Goal: Task Accomplishment & Management: Manage account settings

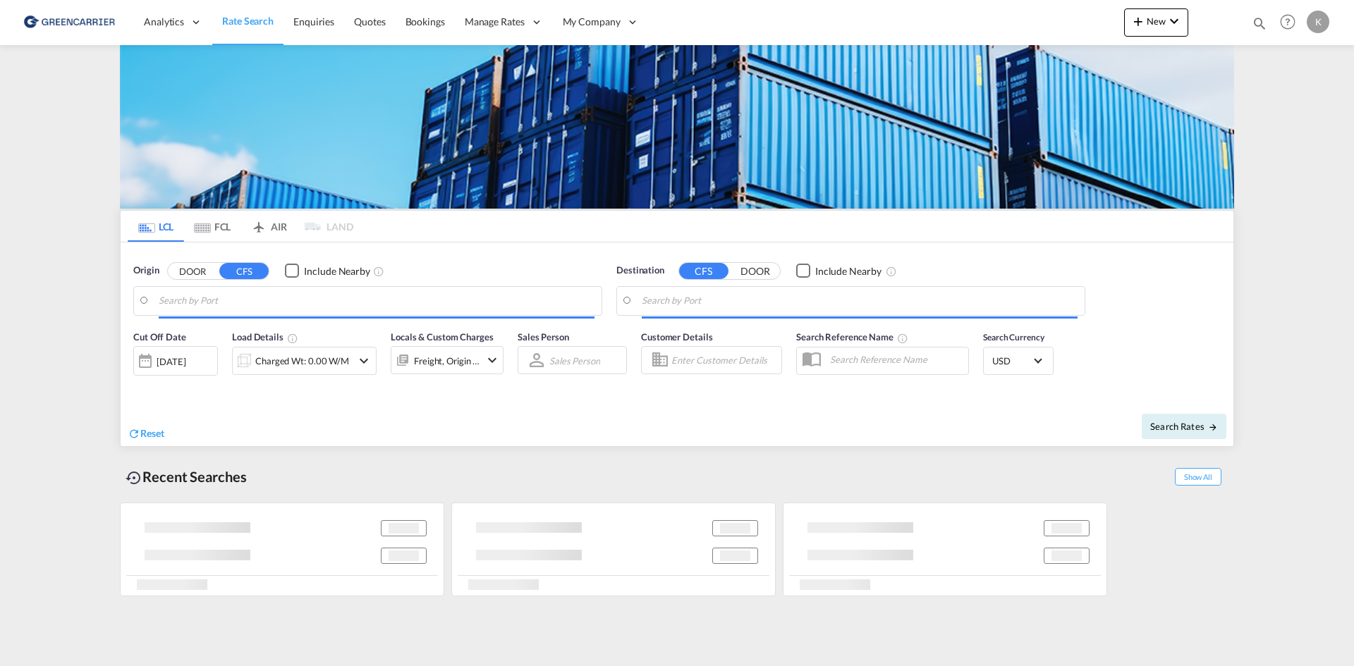
type input "DK-2880, Bagsværd"
type input "Altamira, MXATM"
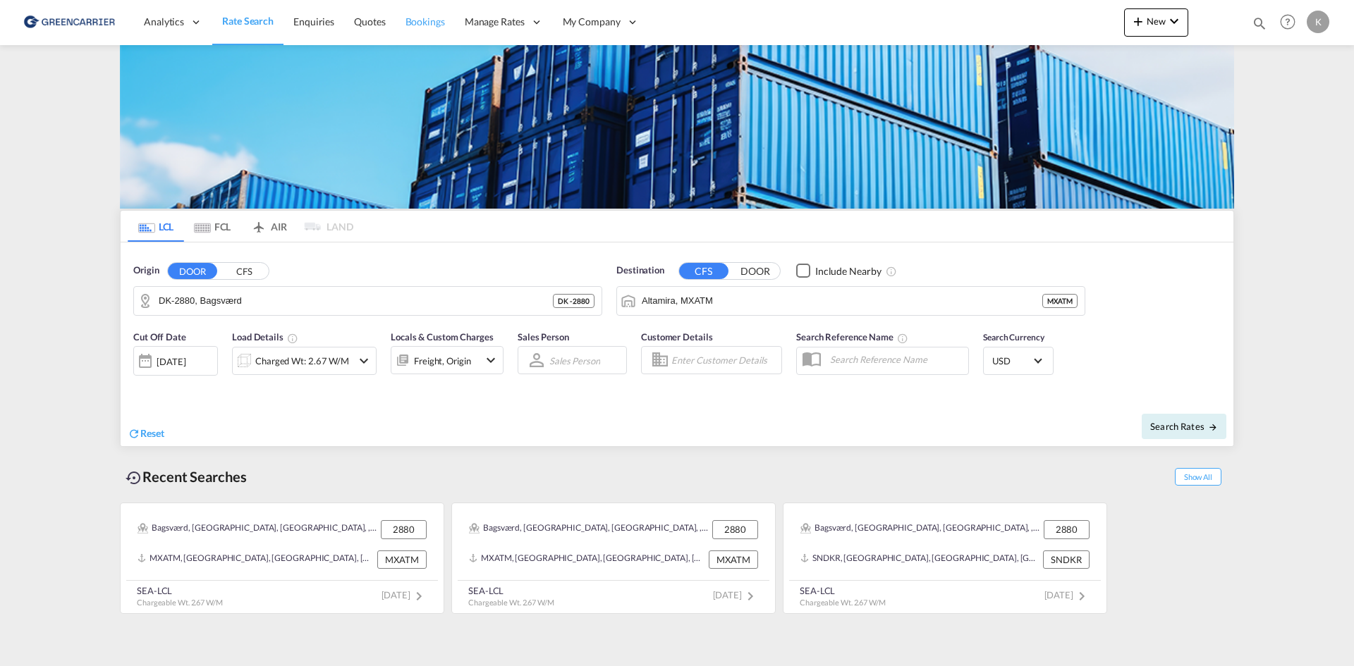
click at [433, 15] on span "Bookings" at bounding box center [424, 22] width 39 height 14
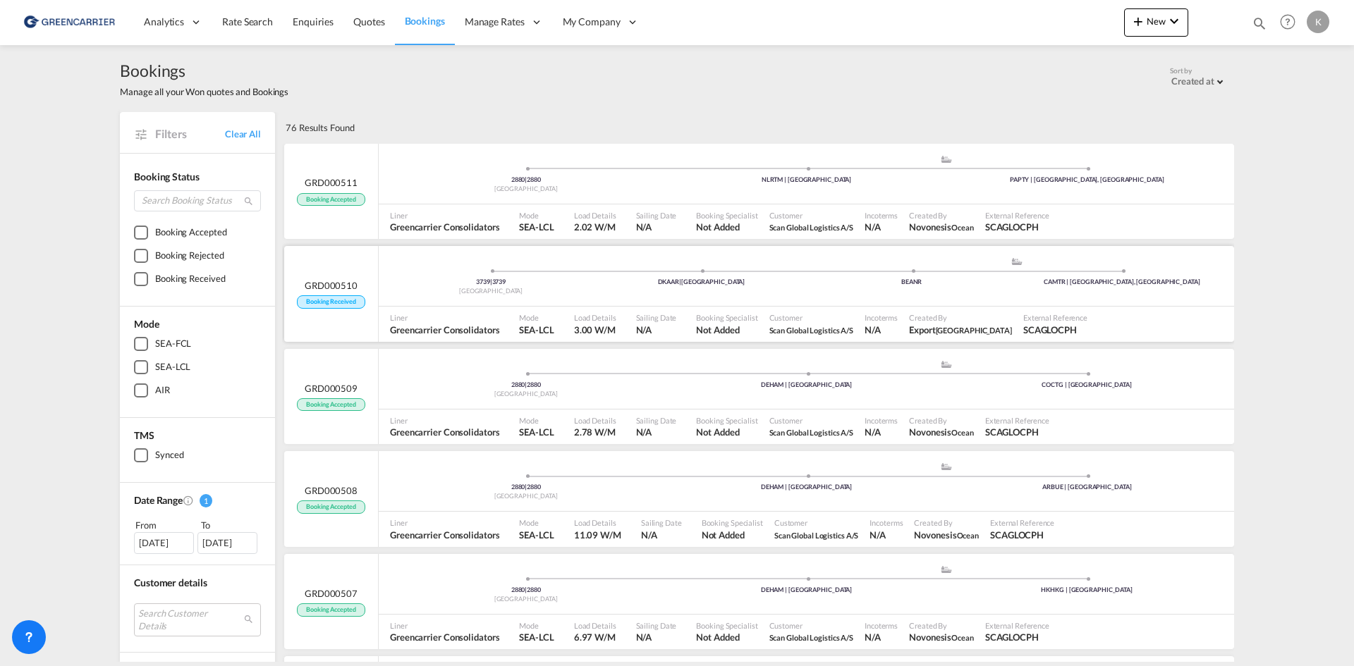
click at [826, 288] on div "3739 | [GEOGRAPHIC_DATA] | [GEOGRAPHIC_DATA] .a{fill:#aaa8ad;} .a{fill:#aaa8ad;…" at bounding box center [806, 278] width 855 height 42
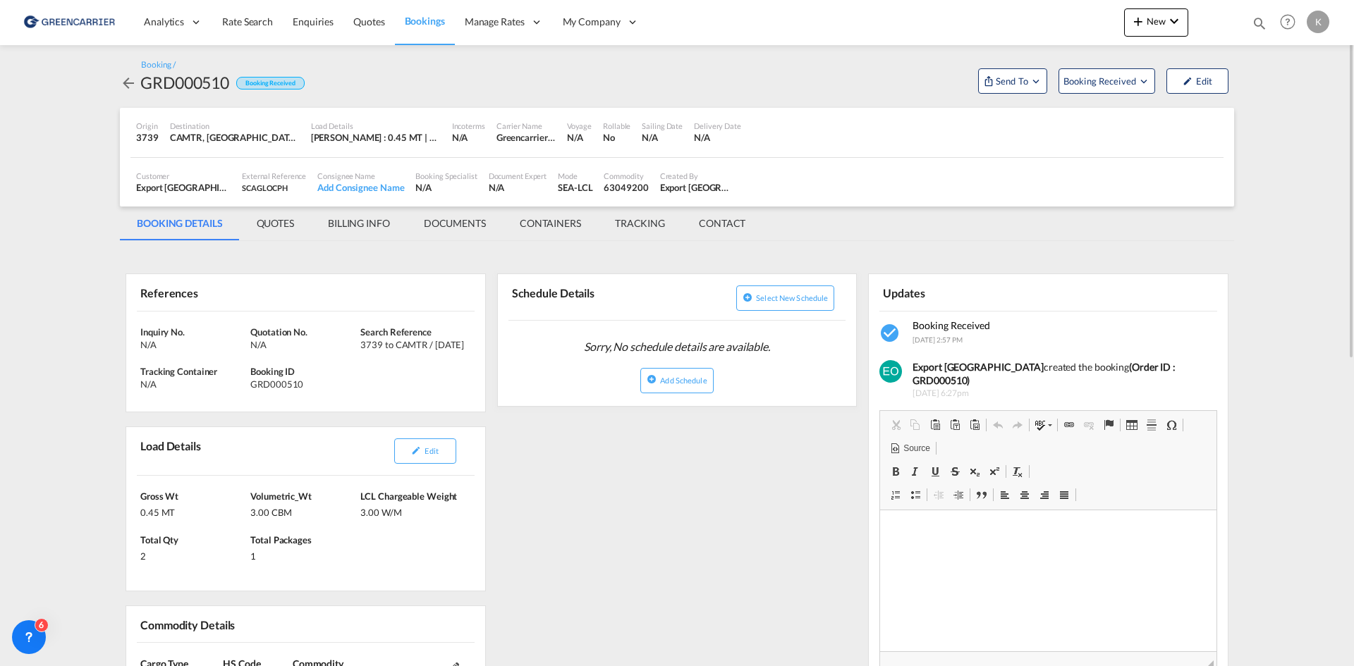
click at [128, 83] on md-icon "icon-arrow-left" at bounding box center [128, 83] width 17 height 17
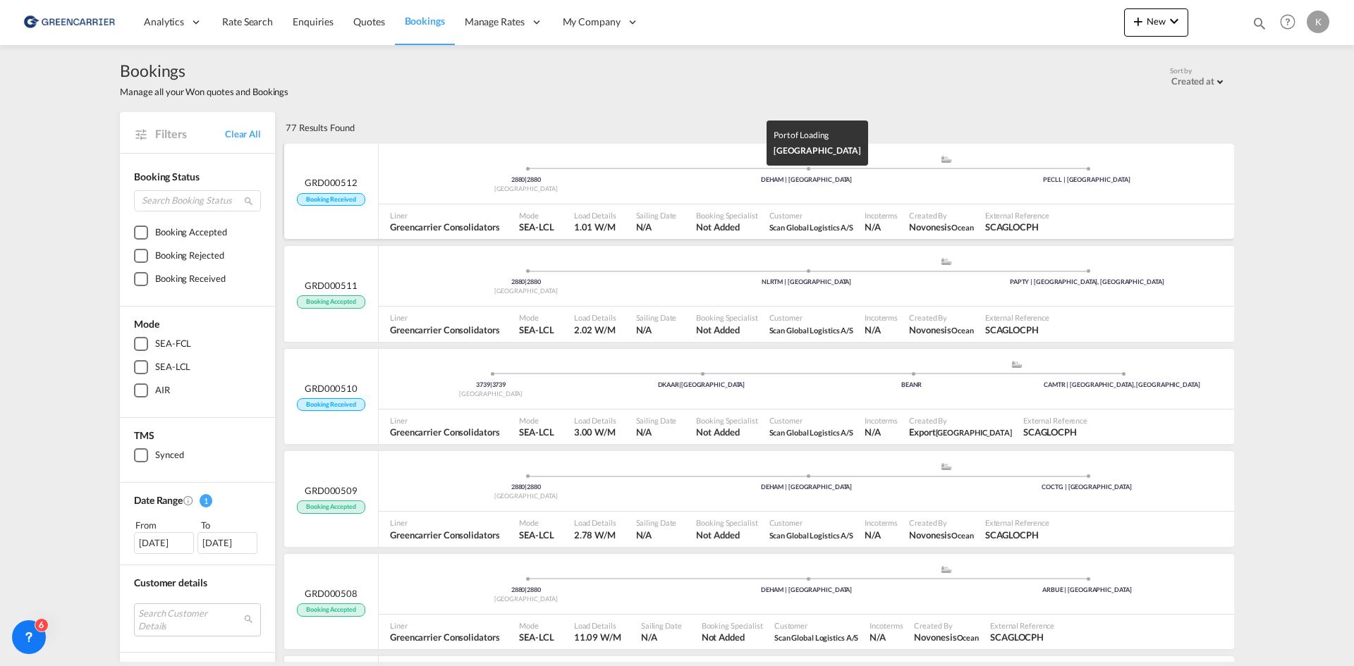
click at [708, 178] on div "DEHAM | [GEOGRAPHIC_DATA]" at bounding box center [806, 180] width 281 height 9
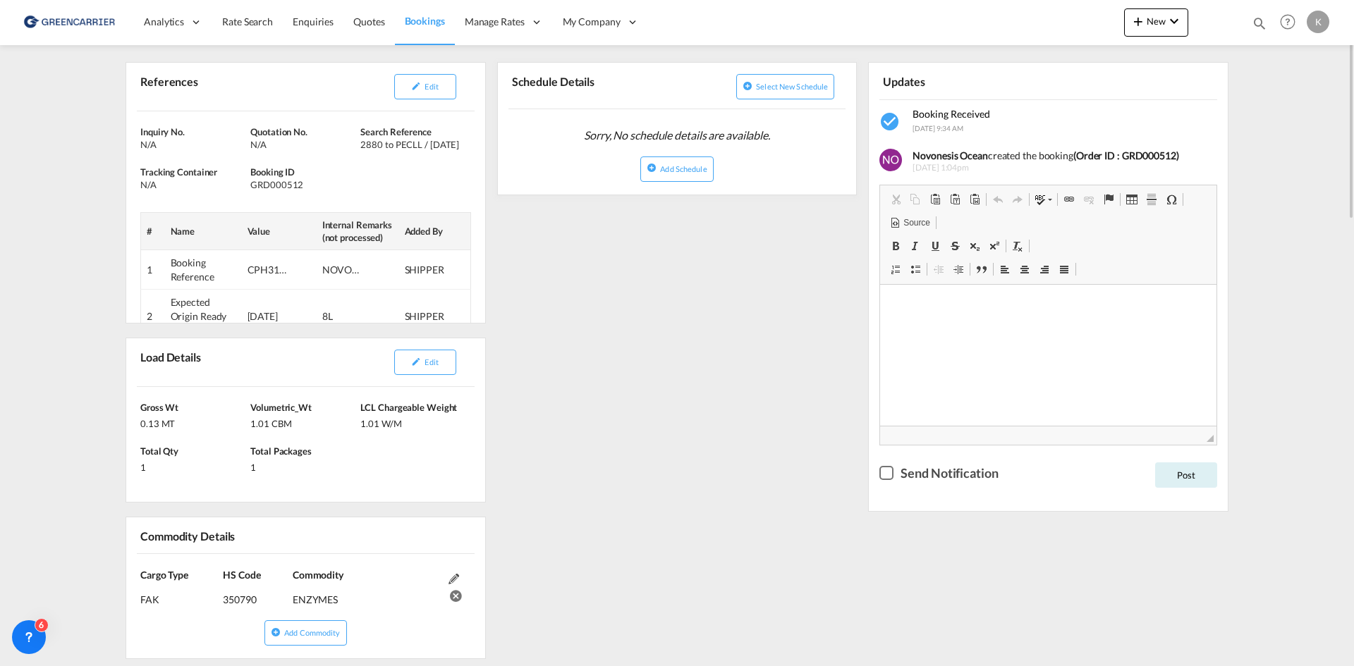
scroll to position [282, 0]
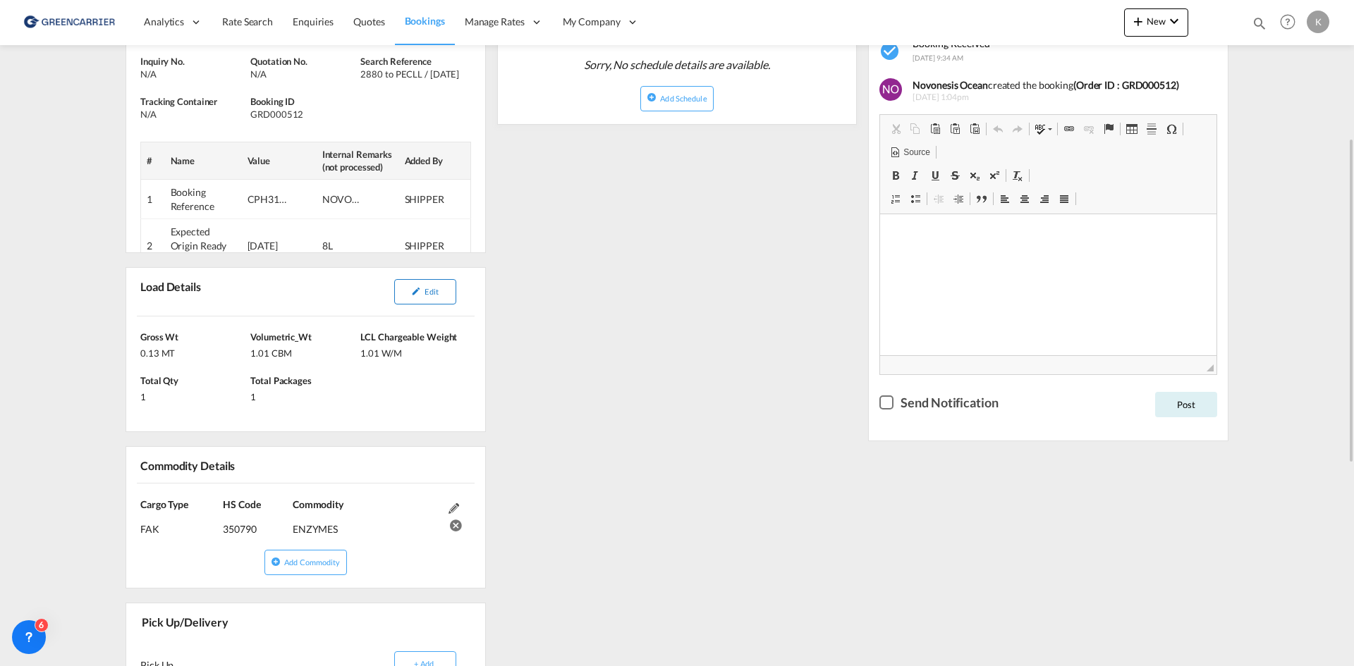
click at [448, 305] on button "Edit" at bounding box center [425, 291] width 62 height 25
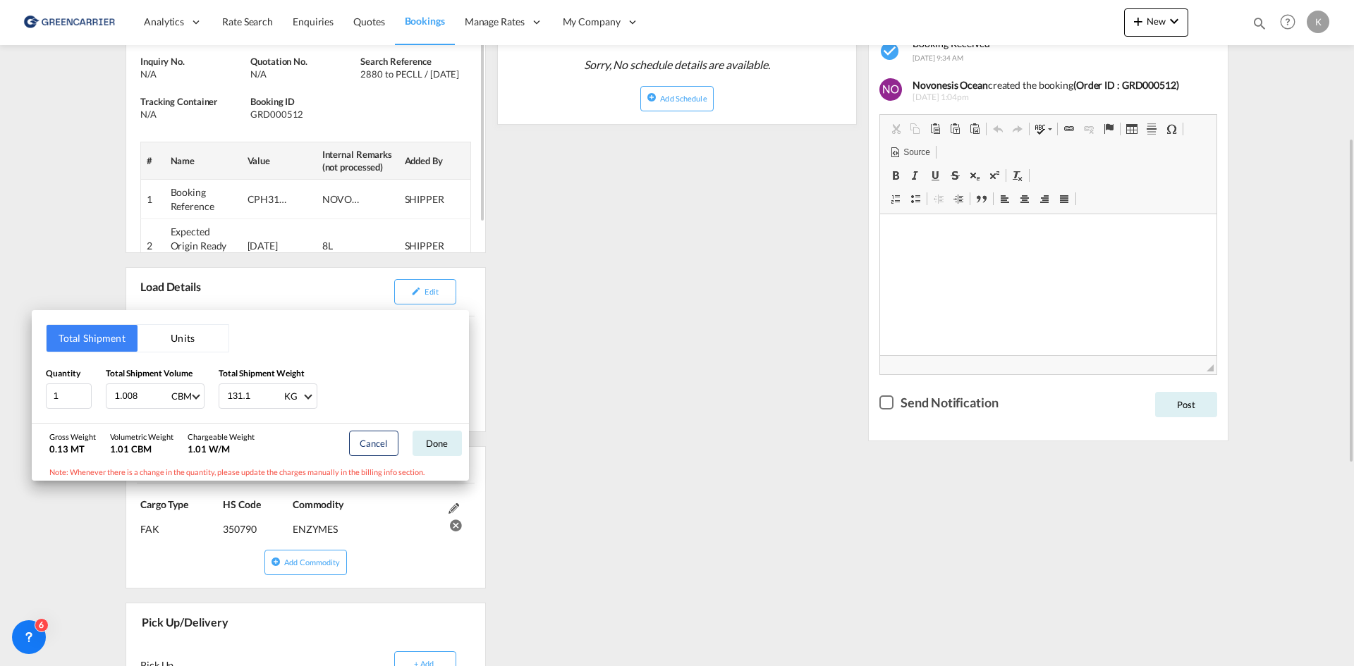
drag, startPoint x: 638, startPoint y: 288, endPoint x: 302, endPoint y: 170, distance: 355.6
click at [636, 286] on div "Total Shipment Units Quantity 1 Total Shipment Volume 1.008 CBM CBM CFT Total S…" at bounding box center [677, 333] width 1354 height 666
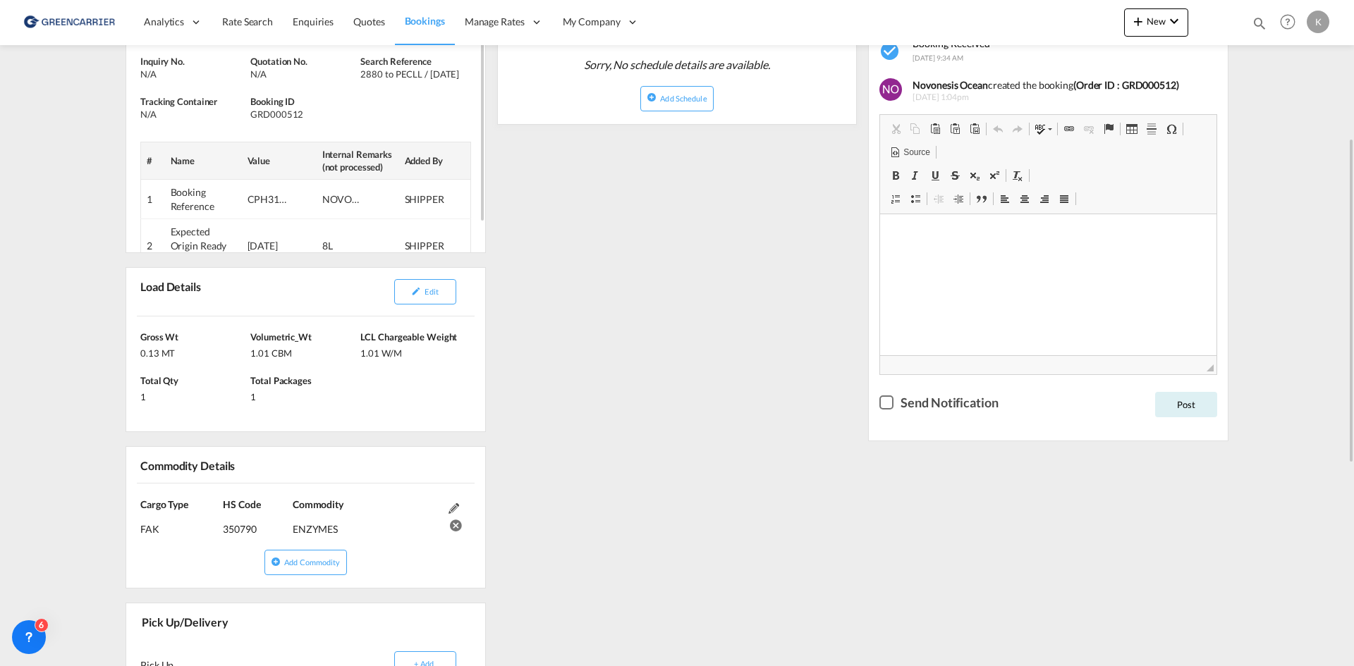
click at [272, 113] on div "GRD000512" at bounding box center [303, 114] width 106 height 13
drag, startPoint x: 272, startPoint y: 113, endPoint x: 286, endPoint y: 113, distance: 14.1
click at [273, 113] on div "GRD000512" at bounding box center [303, 114] width 106 height 13
copy div "GRD000512"
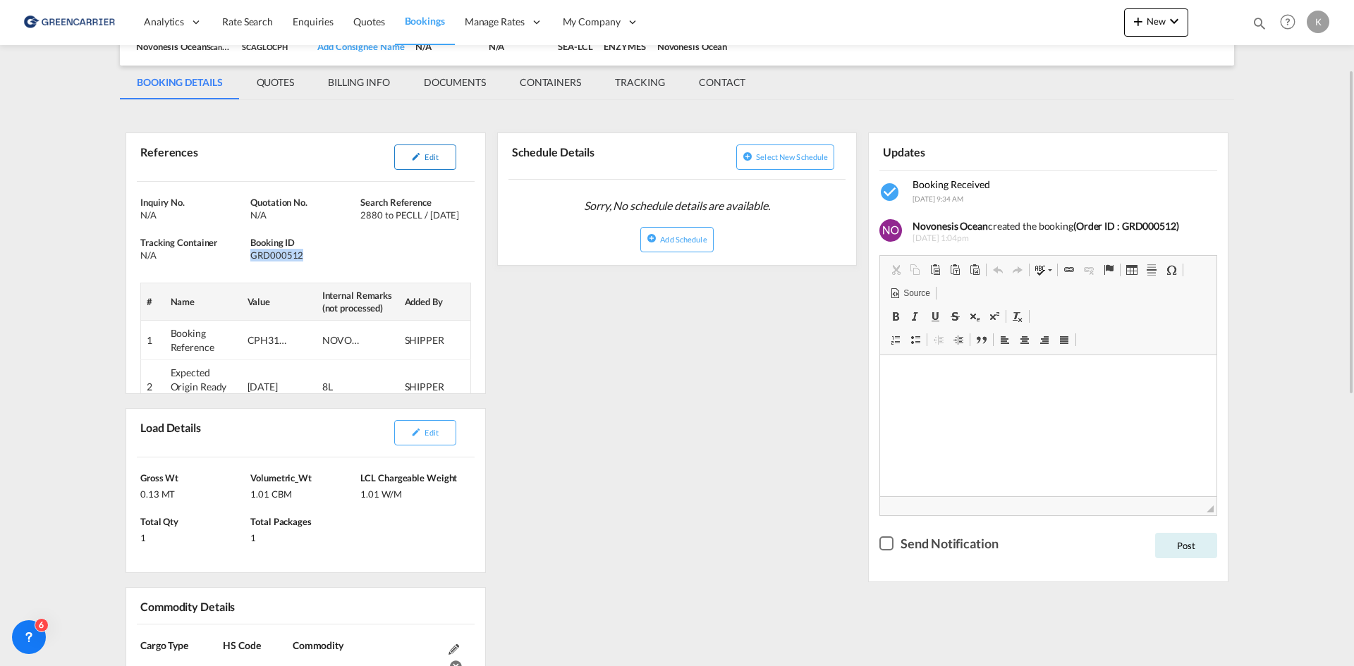
click at [443, 171] on div "Edit" at bounding box center [385, 157] width 166 height 37
click at [443, 158] on button "Edit" at bounding box center [425, 157] width 62 height 25
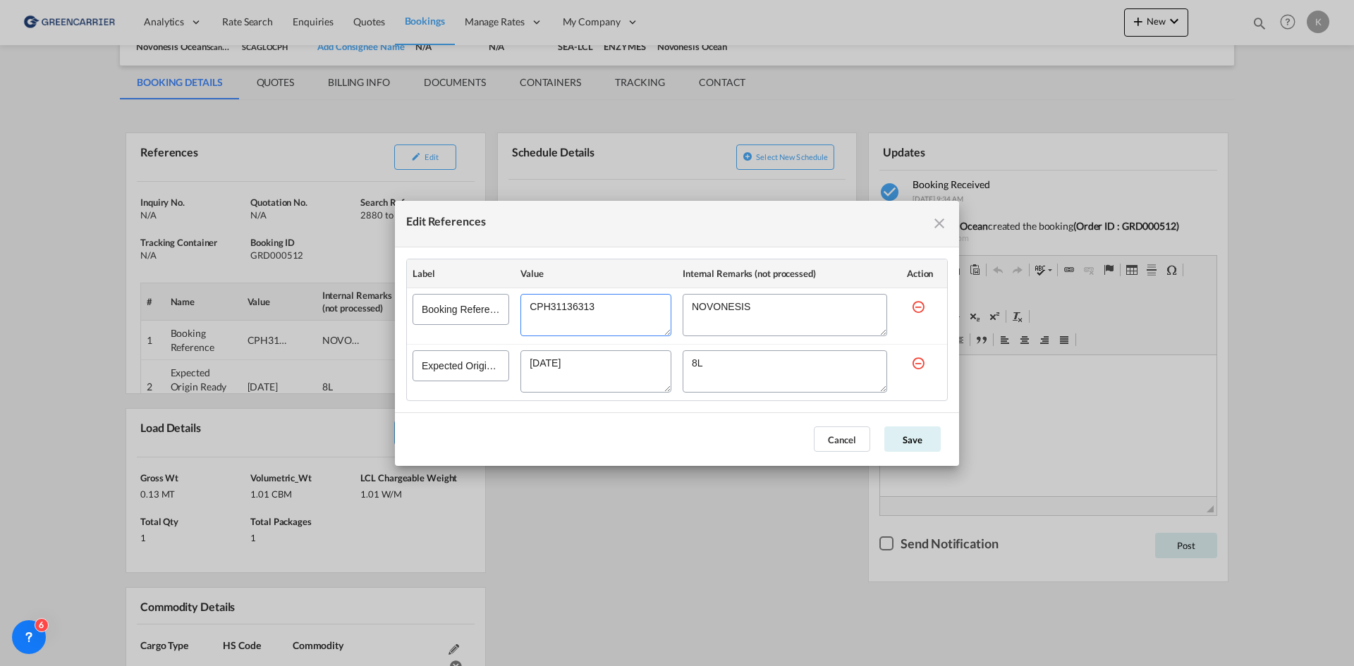
click at [586, 304] on textarea "Edit References" at bounding box center [595, 315] width 151 height 42
click at [584, 304] on textarea "Edit References" at bounding box center [595, 315] width 151 height 42
click at [840, 436] on button "Cancel" at bounding box center [842, 439] width 56 height 25
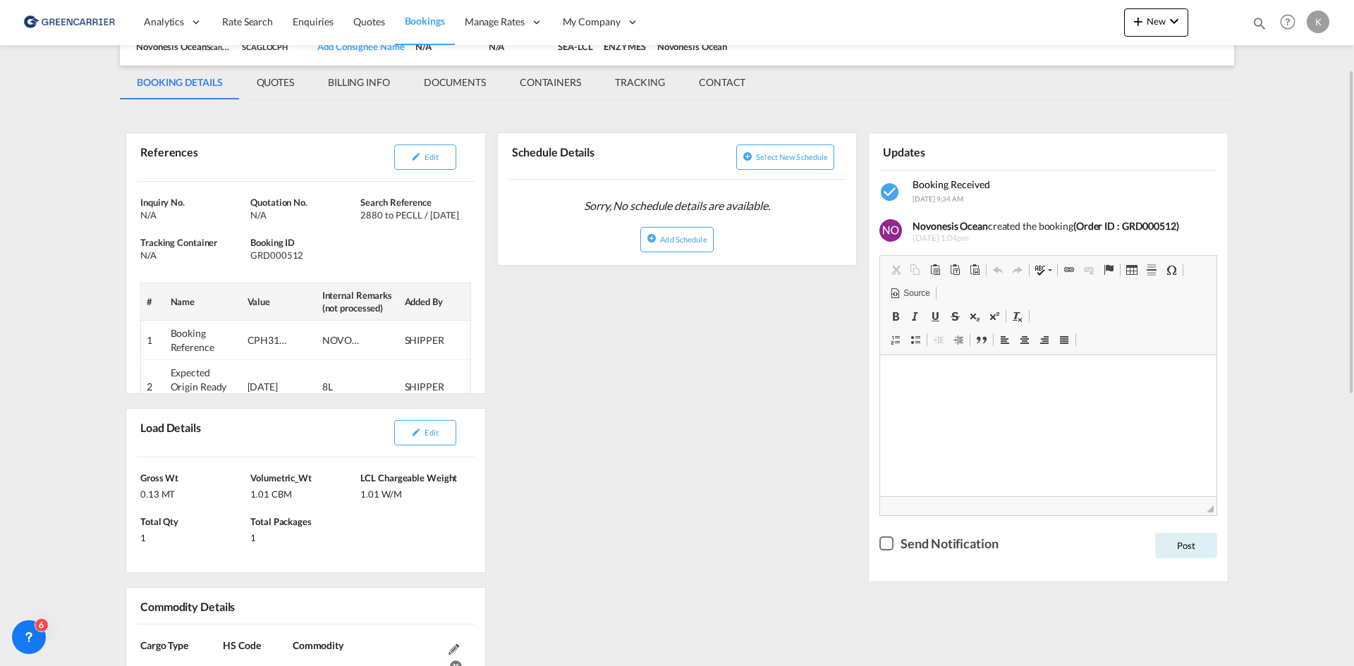
scroll to position [0, 0]
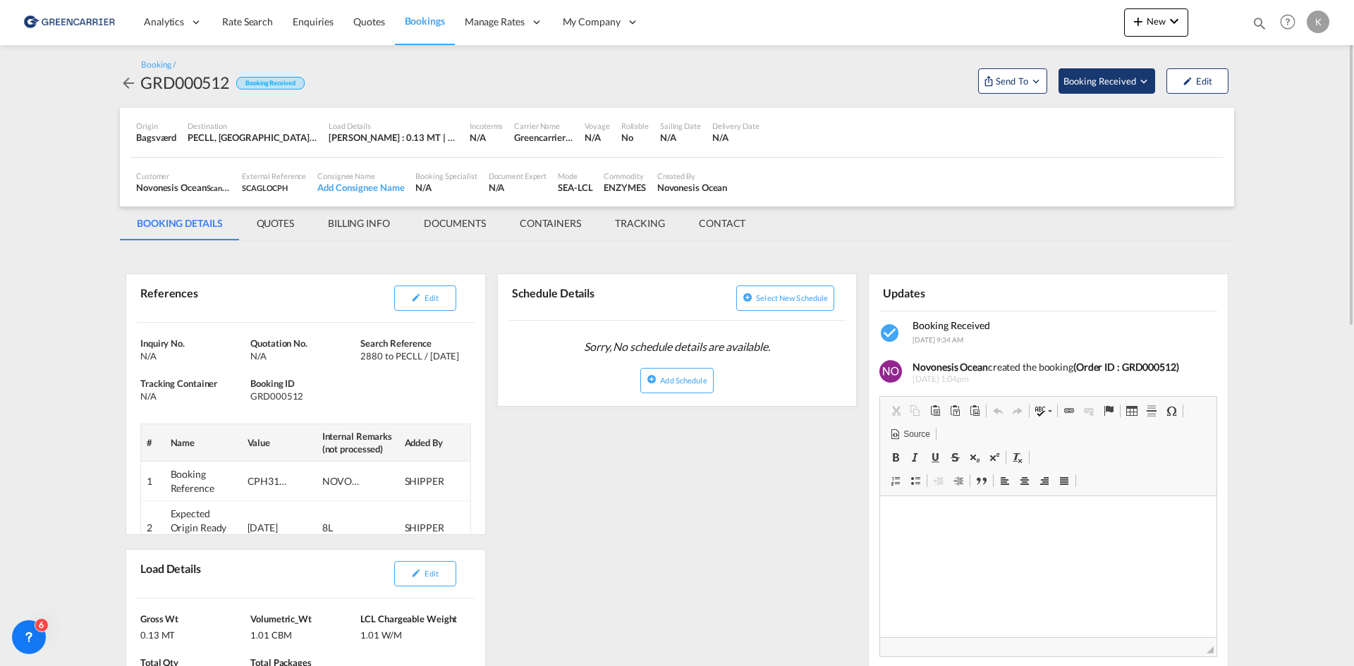
click at [1112, 79] on span "Booking Received" at bounding box center [1100, 81] width 74 height 14
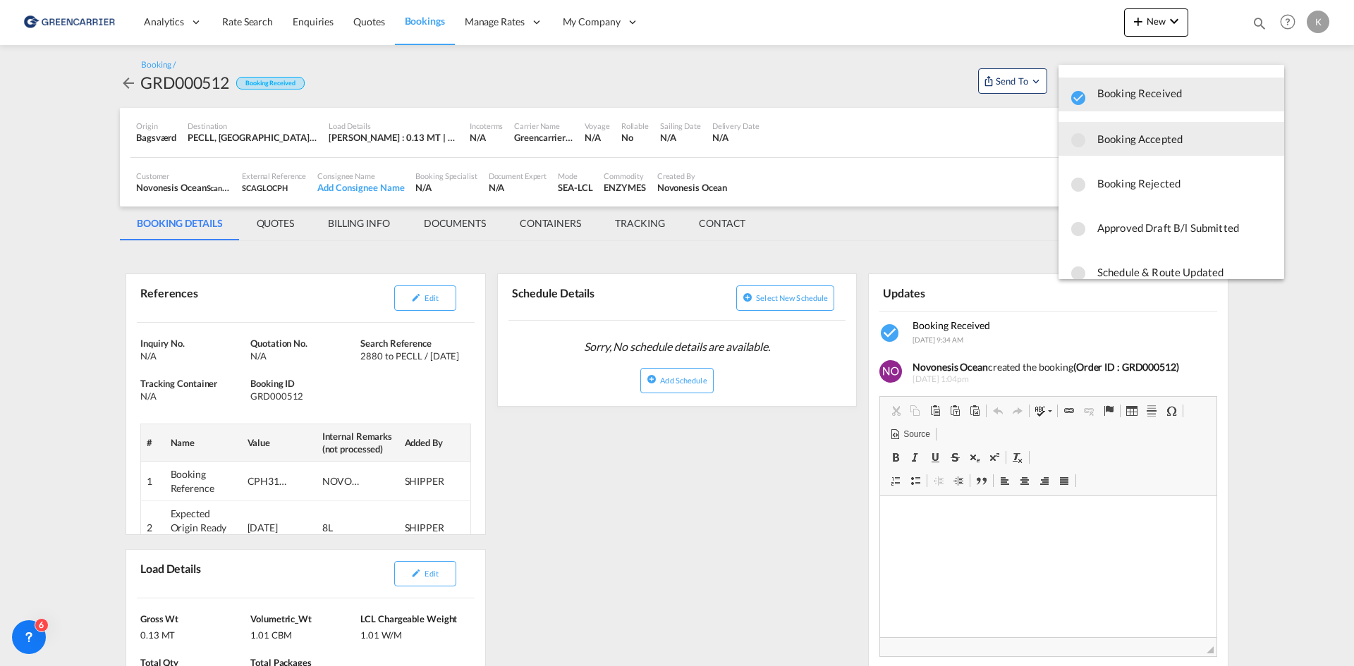
click at [1114, 150] on span "Booking Accepted" at bounding box center [1185, 138] width 176 height 25
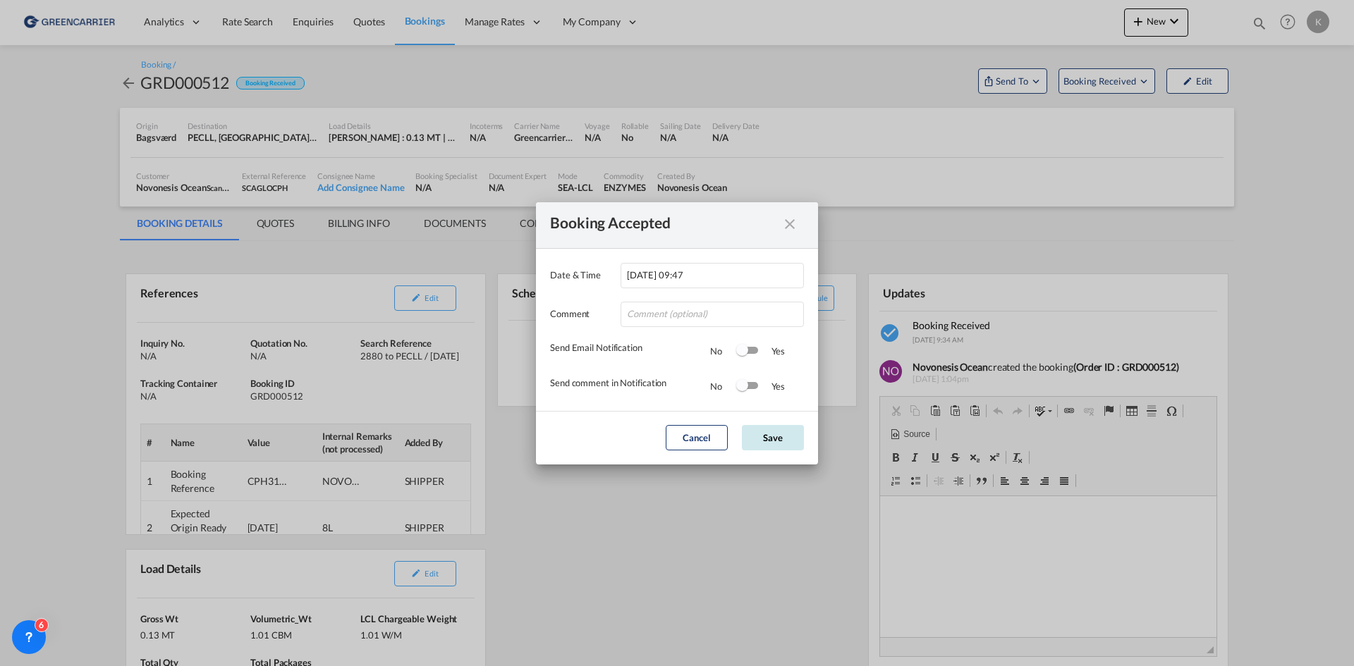
click at [775, 438] on button "Save" at bounding box center [773, 437] width 62 height 25
